Goal: Information Seeking & Learning: Learn about a topic

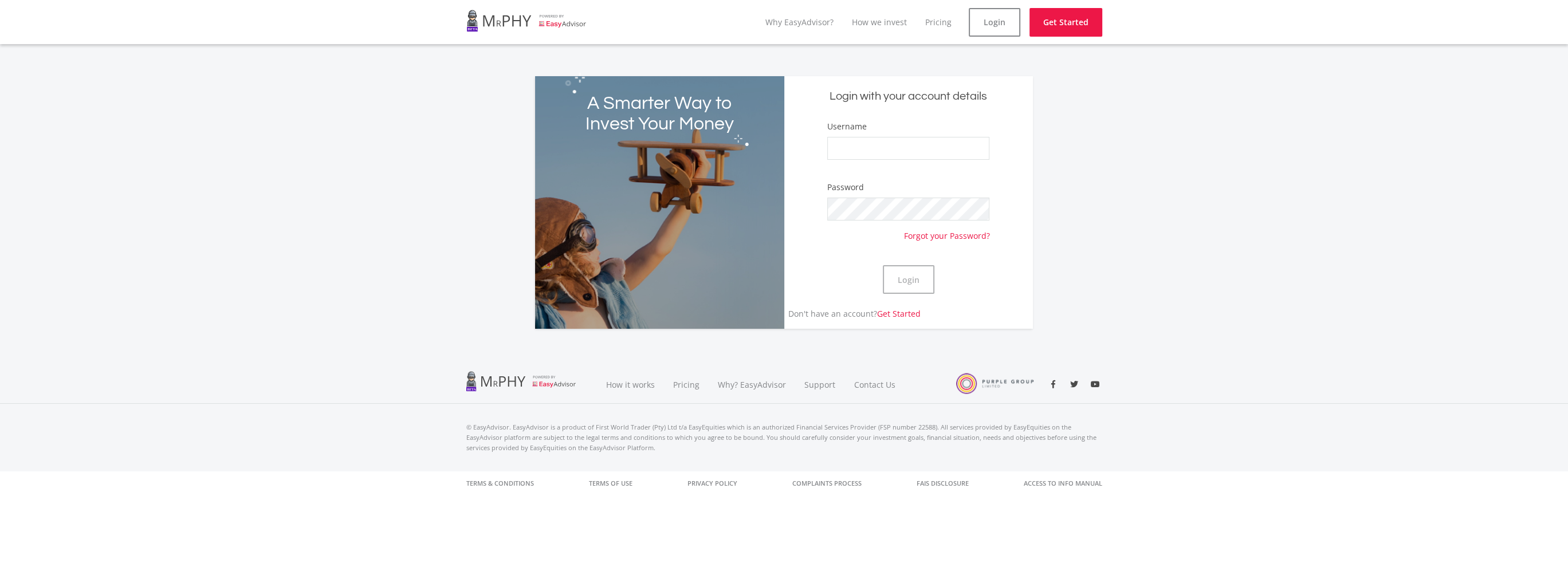
click at [456, 97] on div "A Smarter Way to Invest Your Money Login with your account details Username Pas…" at bounding box center [784, 196] width 1568 height 266
click at [871, 151] on input "Username" at bounding box center [908, 148] width 162 height 23
click at [795, 239] on form "Username Password Forgot your Password? Login" at bounding box center [909, 214] width 232 height 187
click at [909, 143] on input "Username" at bounding box center [908, 148] width 162 height 23
click at [1039, 156] on div "A Smarter Way to Invest Your Money Login with your account details Username Pas…" at bounding box center [783, 202] width 515 height 253
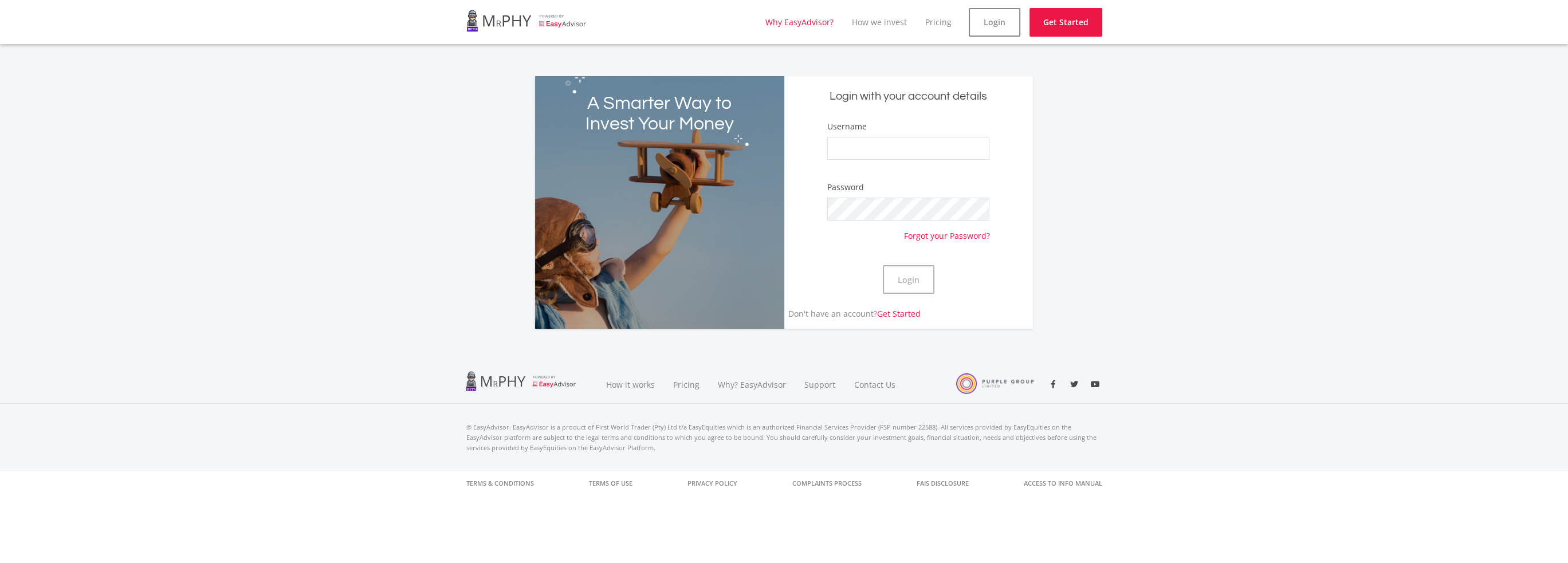
click at [802, 27] on link "Why EasyAdvisor?" at bounding box center [799, 21] width 68 height 11
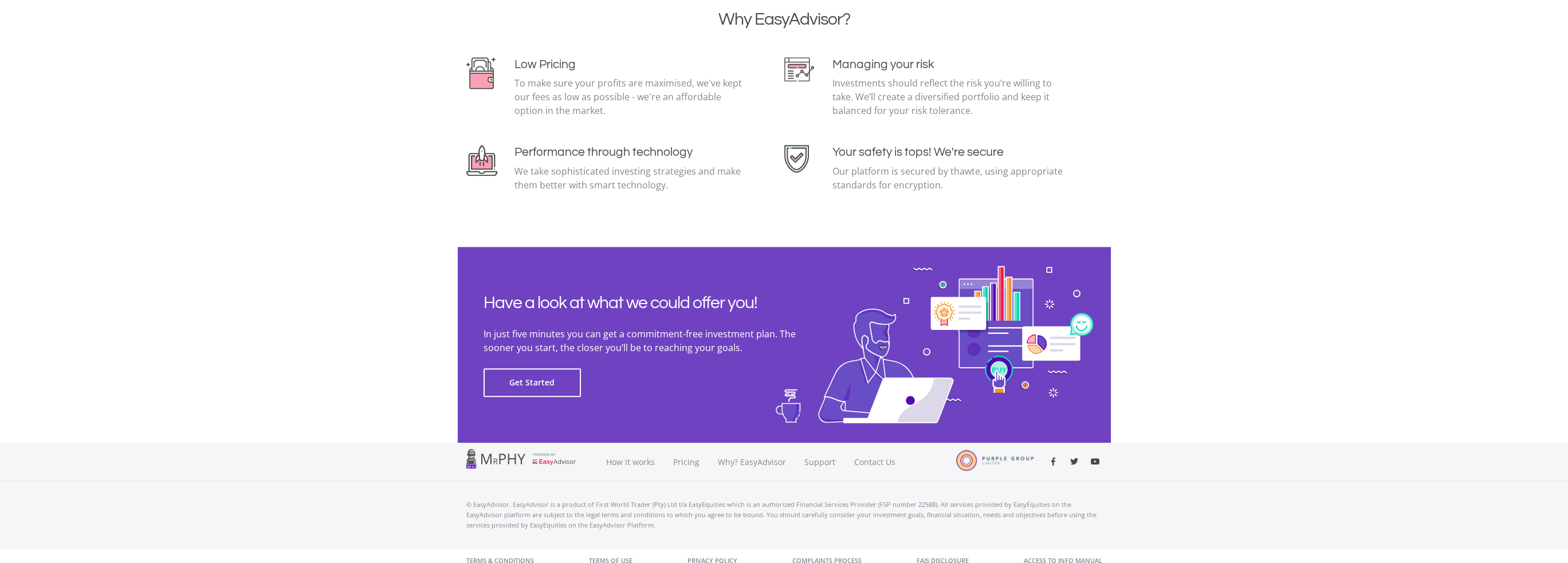
scroll to position [2448, 0]
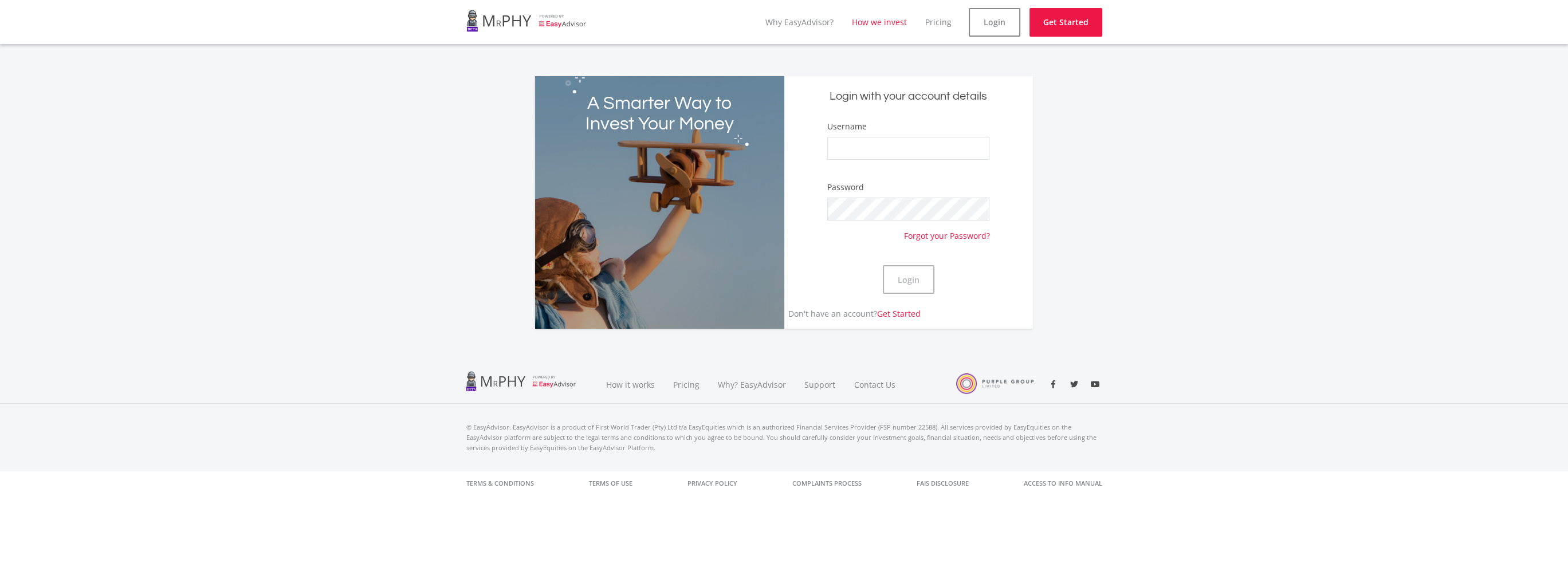
click at [874, 23] on link "How we invest" at bounding box center [879, 21] width 55 height 11
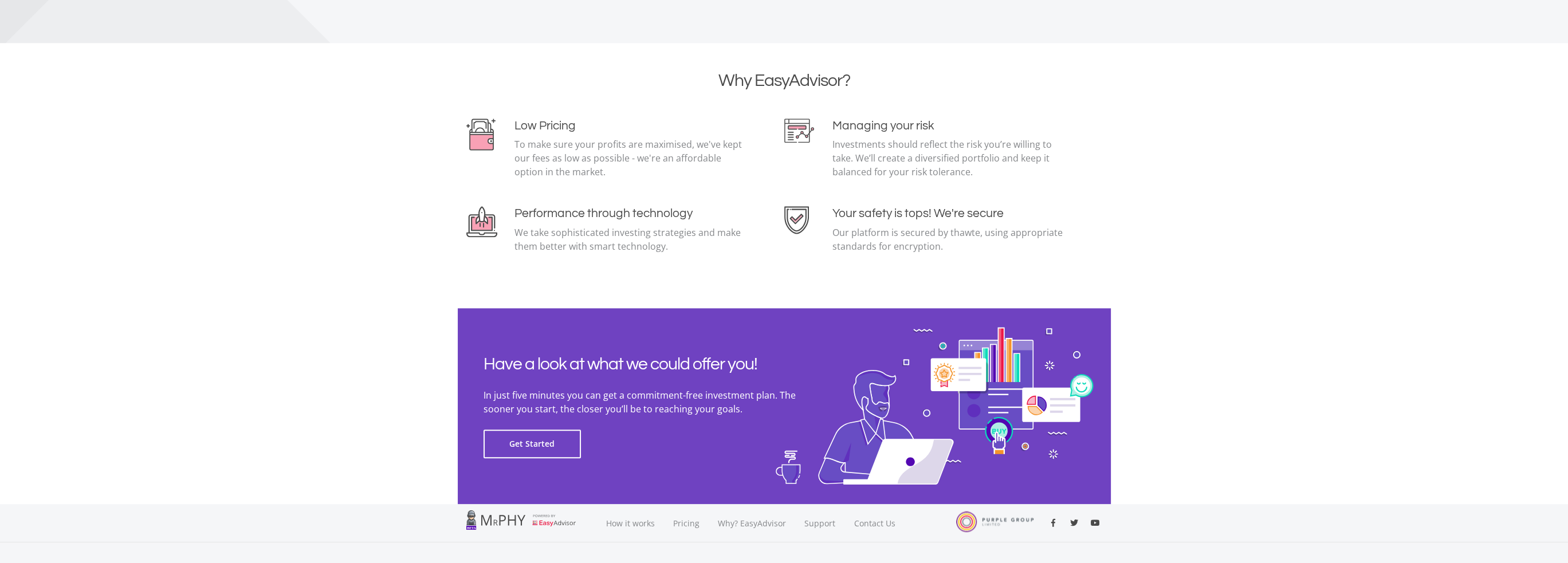
scroll to position [2448, 0]
